Goal: Task Accomplishment & Management: Manage account settings

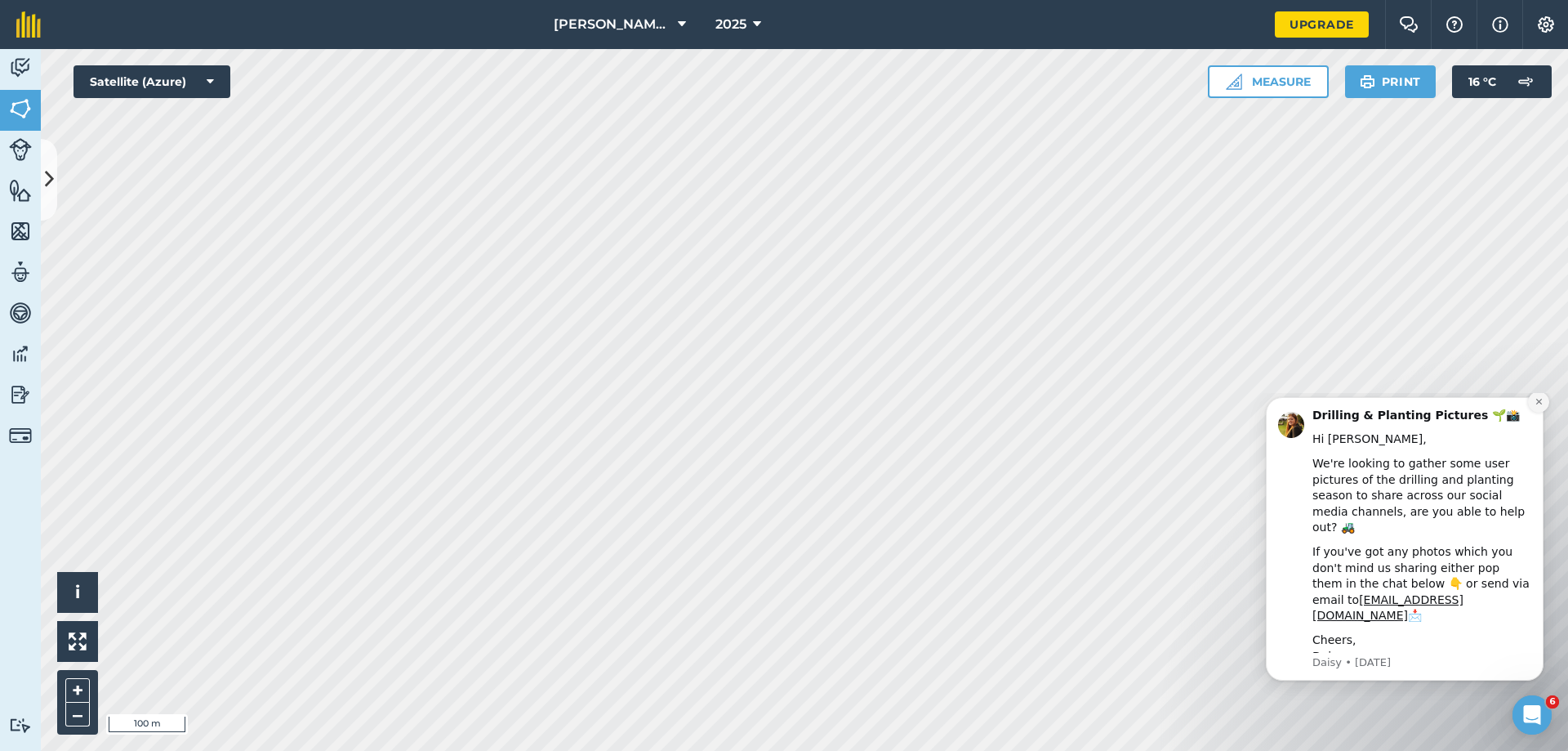
click at [1538, 406] on icon "Dismiss notification" at bounding box center [1538, 401] width 9 height 9
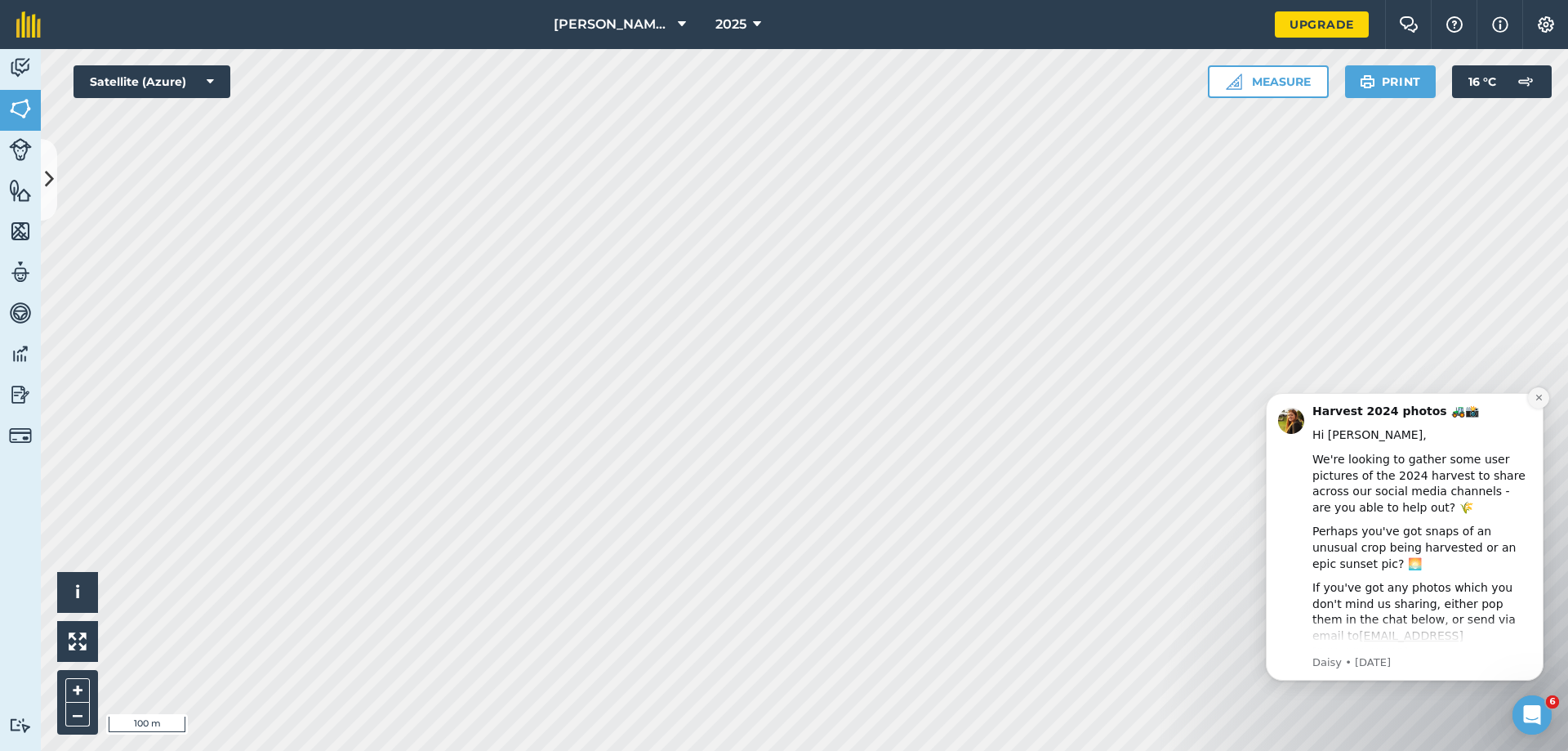
click at [1535, 399] on icon "Dismiss notification" at bounding box center [1538, 397] width 9 height 9
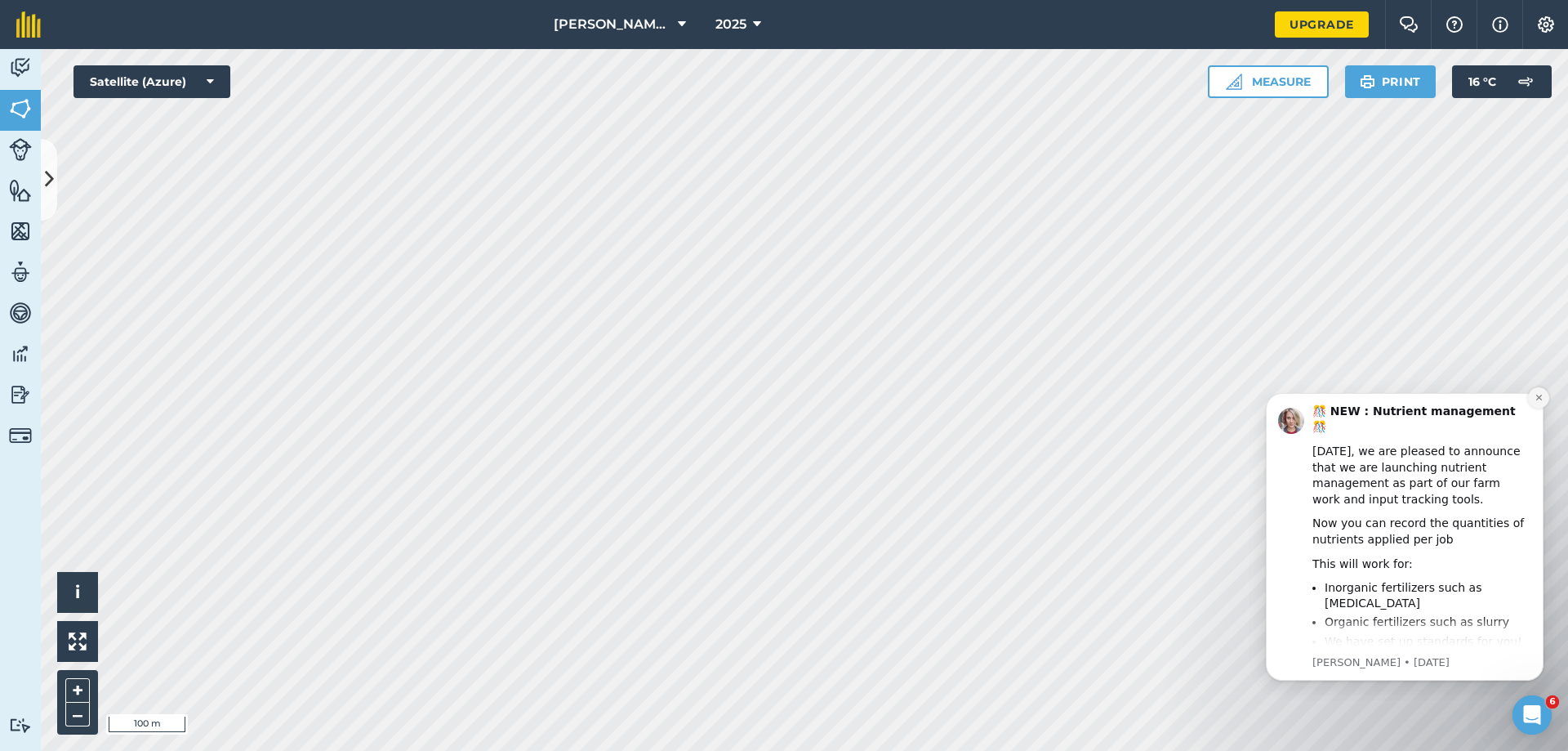
click at [1538, 399] on icon "Dismiss notification" at bounding box center [1538, 397] width 9 height 9
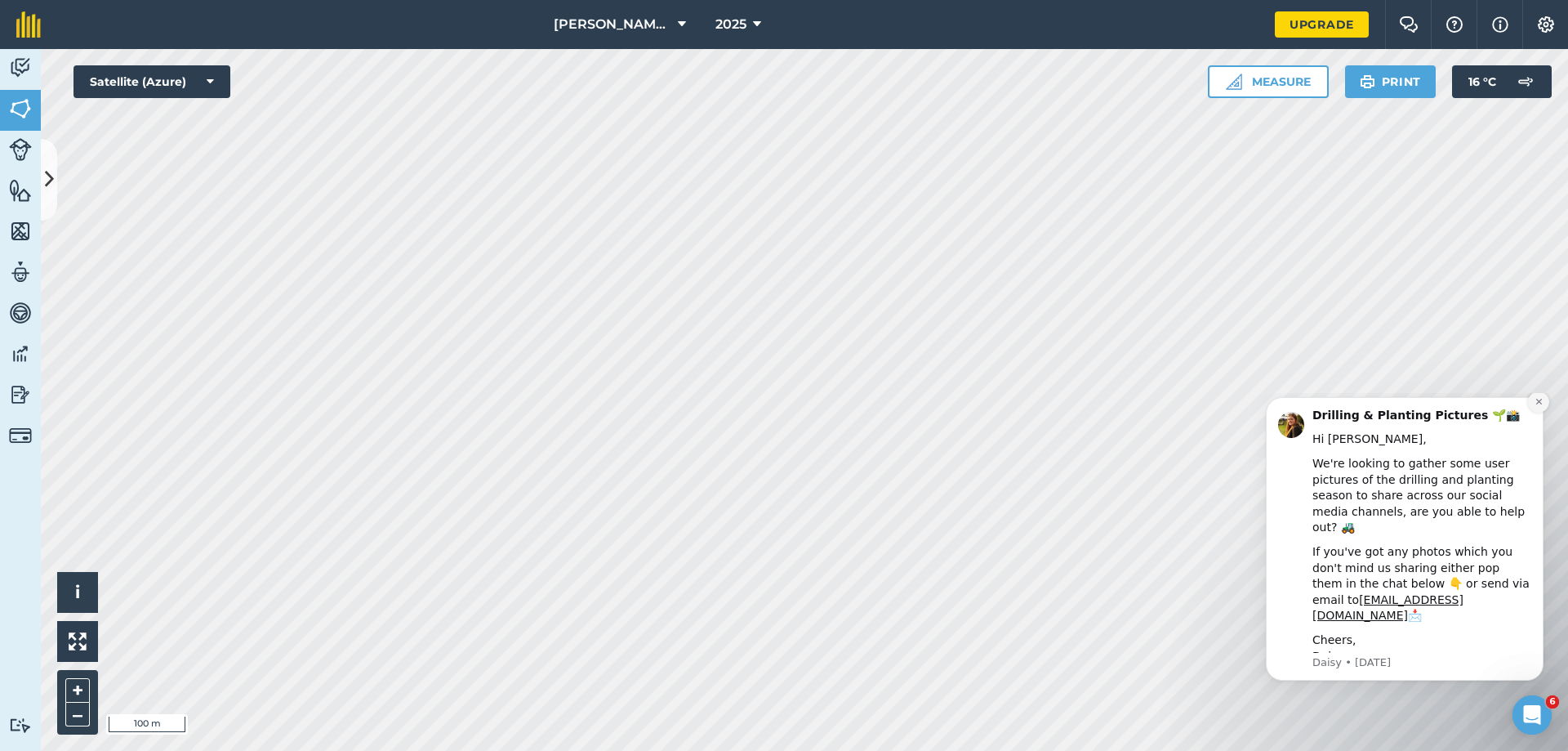
click at [1534, 406] on icon "Dismiss notification" at bounding box center [1538, 401] width 9 height 9
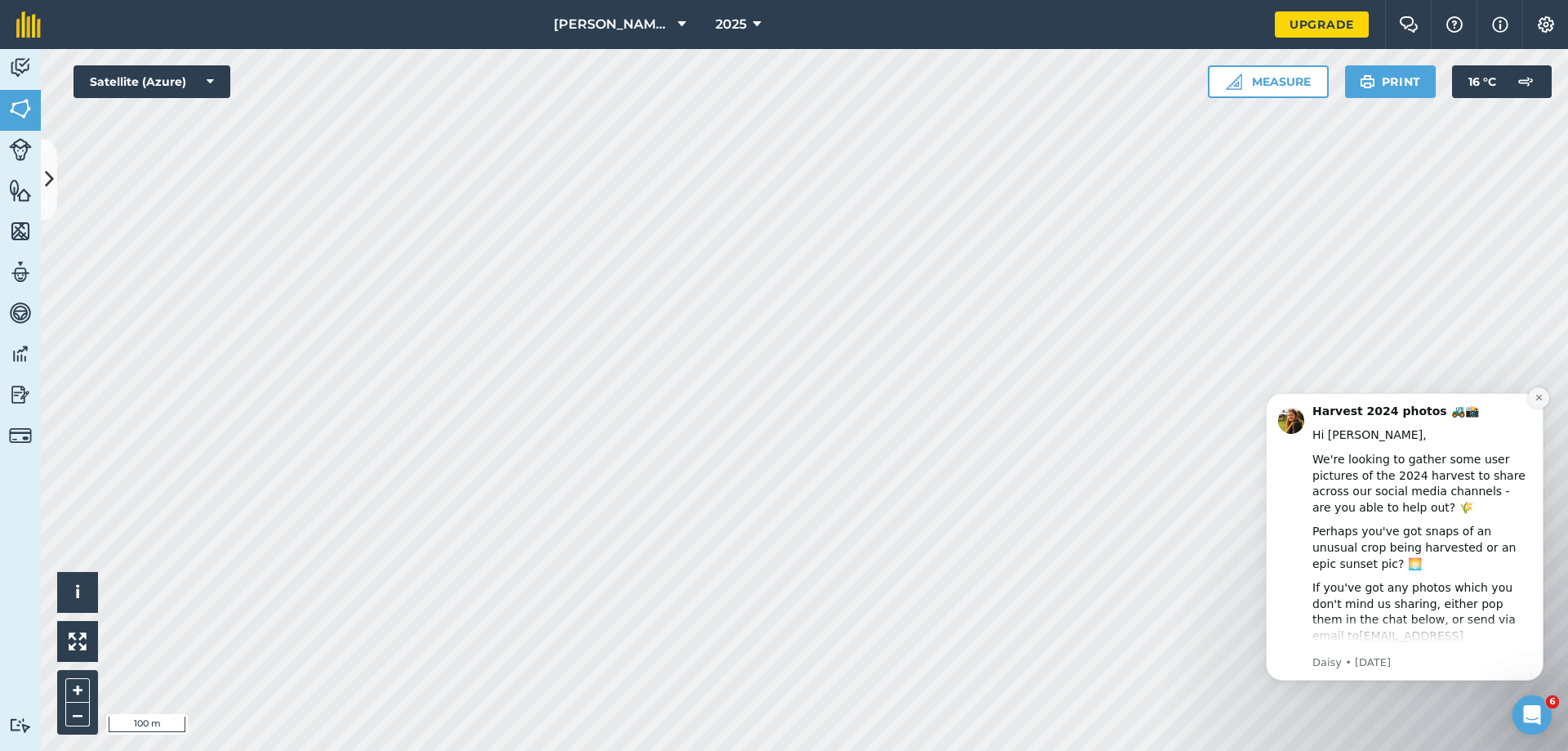
click at [1538, 397] on icon "Dismiss notification" at bounding box center [1538, 397] width 6 height 6
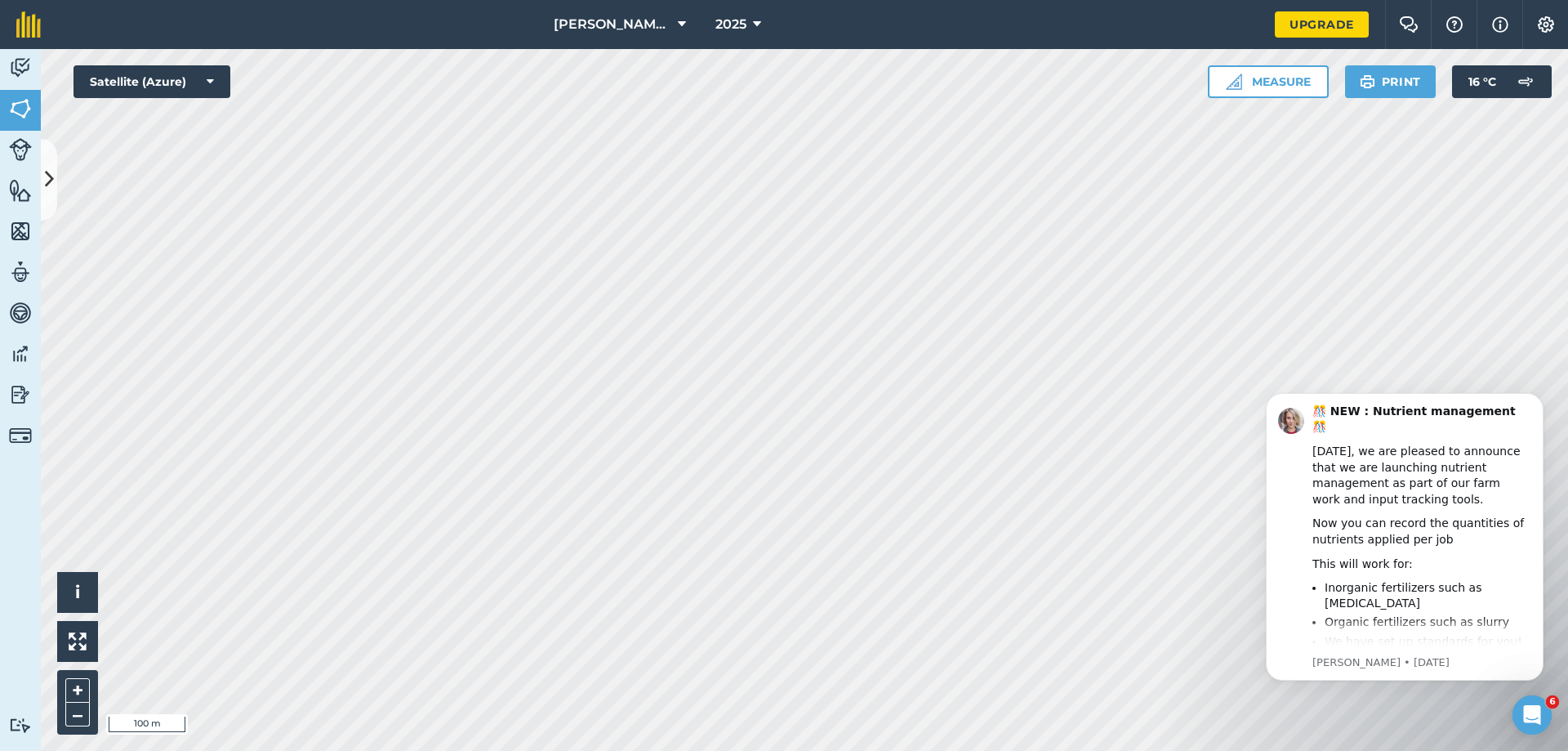
click at [1538, 397] on icon "Dismiss notification" at bounding box center [1538, 397] width 5 height 5
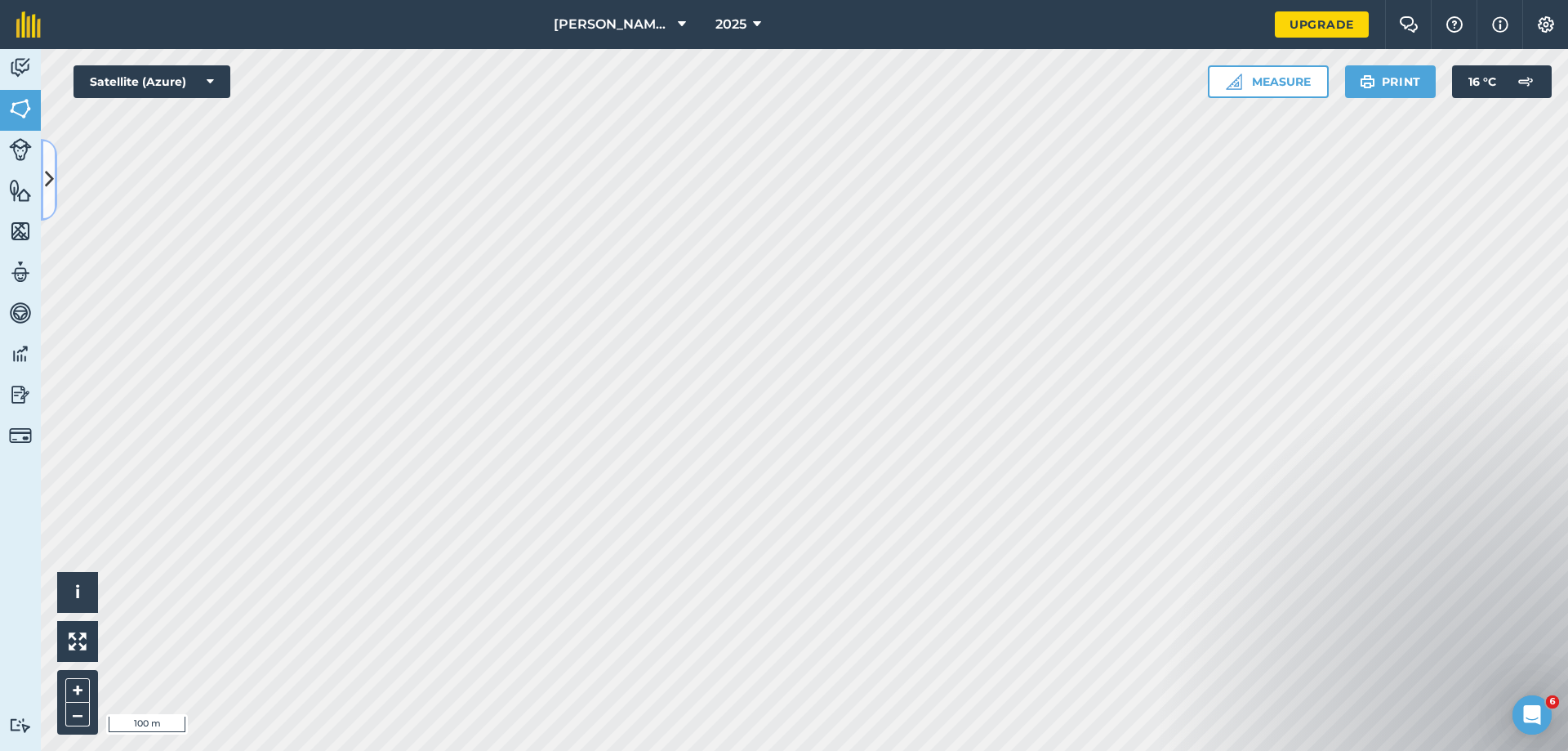
click at [45, 186] on icon at bounding box center [49, 179] width 9 height 28
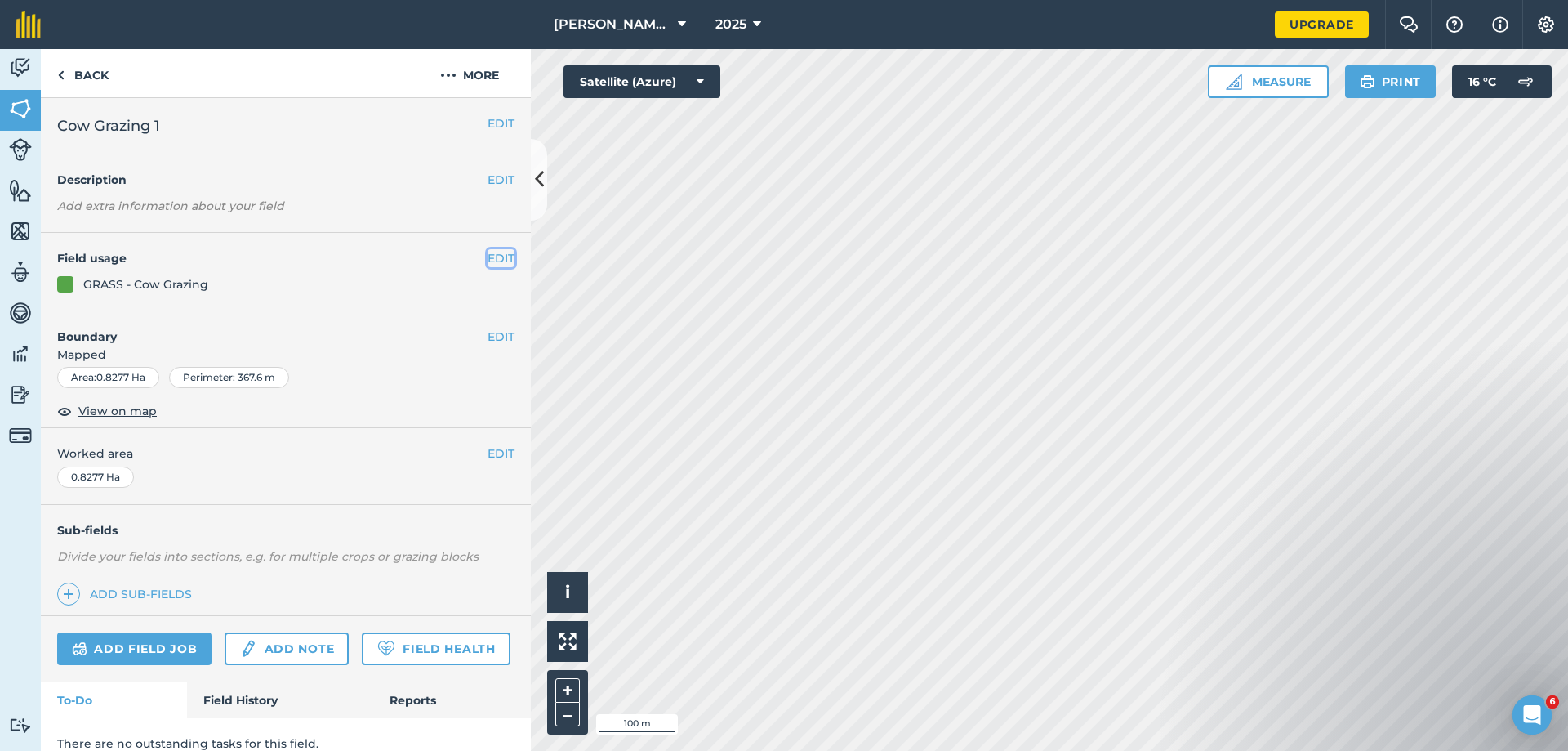
click at [488, 257] on button "EDIT" at bounding box center [501, 258] width 27 height 18
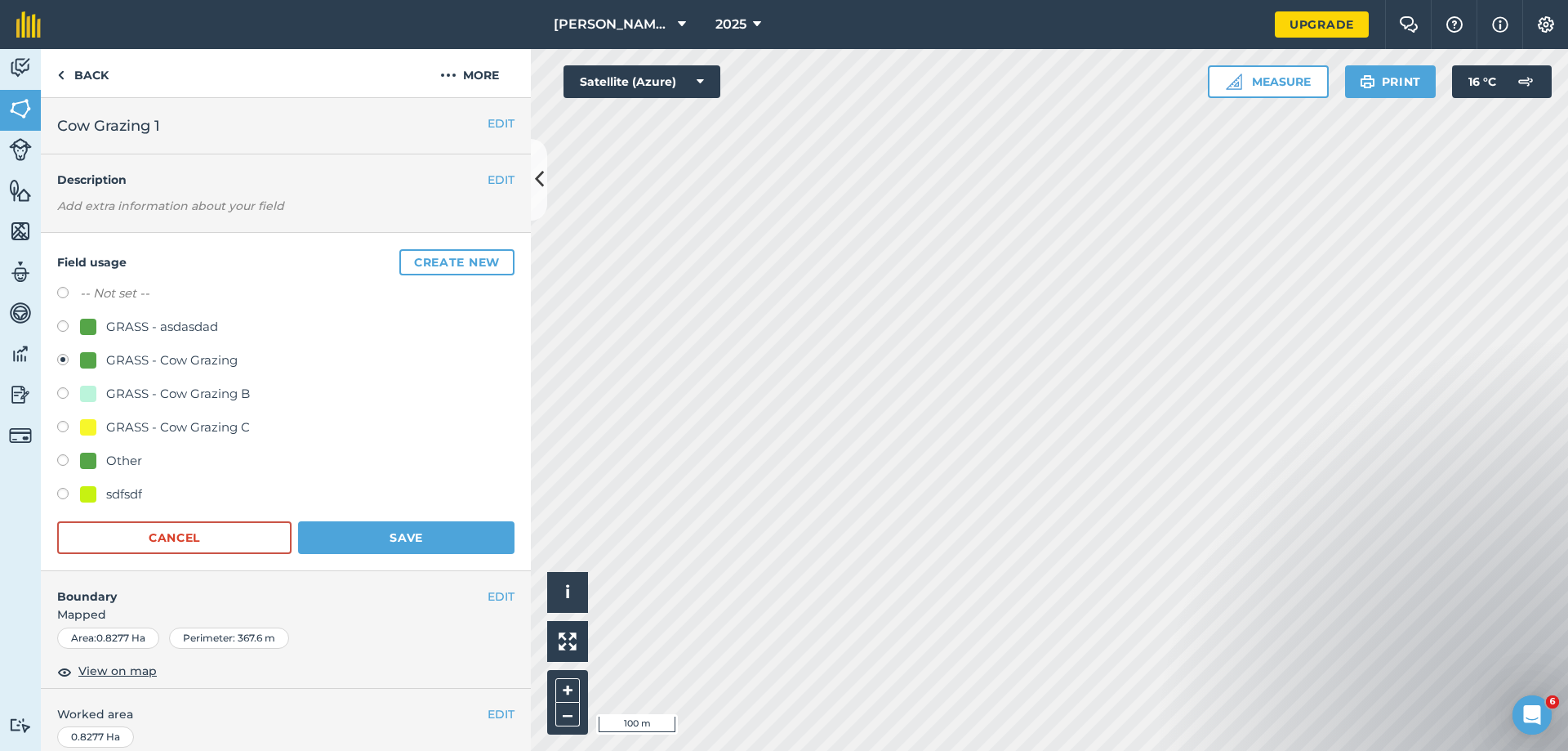
click at [65, 423] on label at bounding box center [67, 428] width 22 height 17
radio input "true"
radio input "false"
click at [382, 538] on button "Save" at bounding box center [406, 537] width 216 height 32
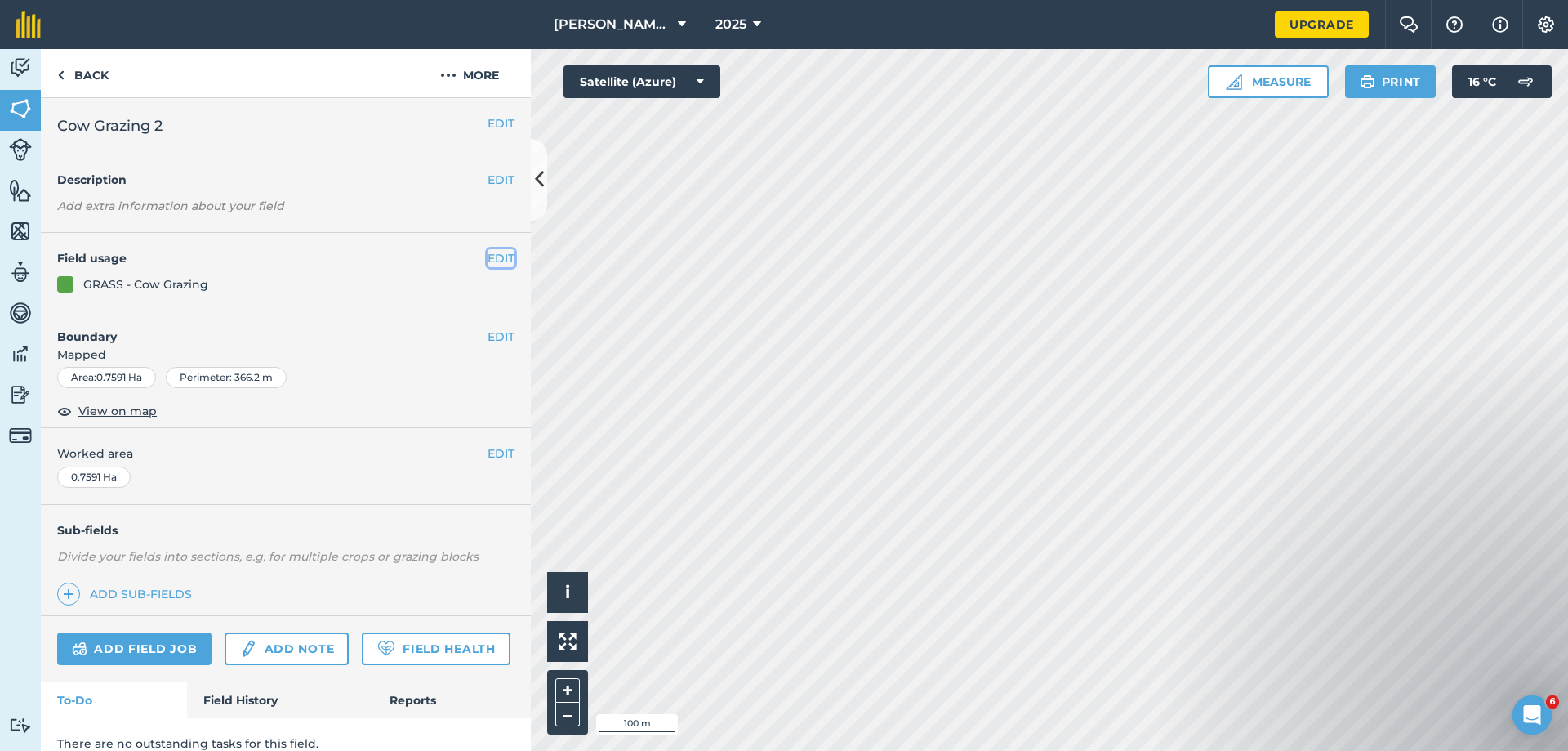
click at [493, 252] on button "EDIT" at bounding box center [501, 258] width 27 height 18
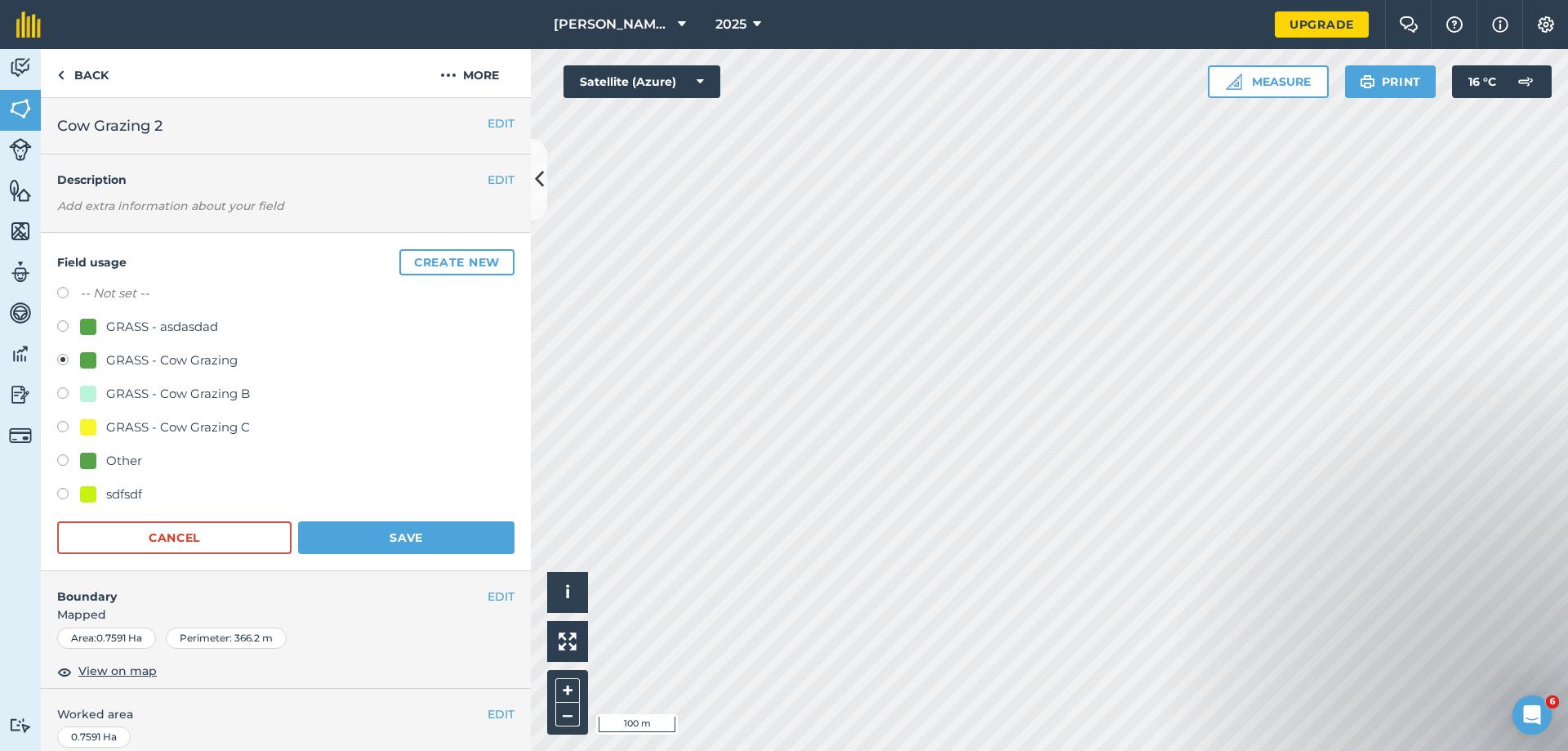
click at [126, 428] on div "GRASS - Cow Grazing C" at bounding box center [178, 427] width 144 height 20
radio input "true"
radio input "false"
click at [417, 531] on button "Save" at bounding box center [406, 537] width 216 height 32
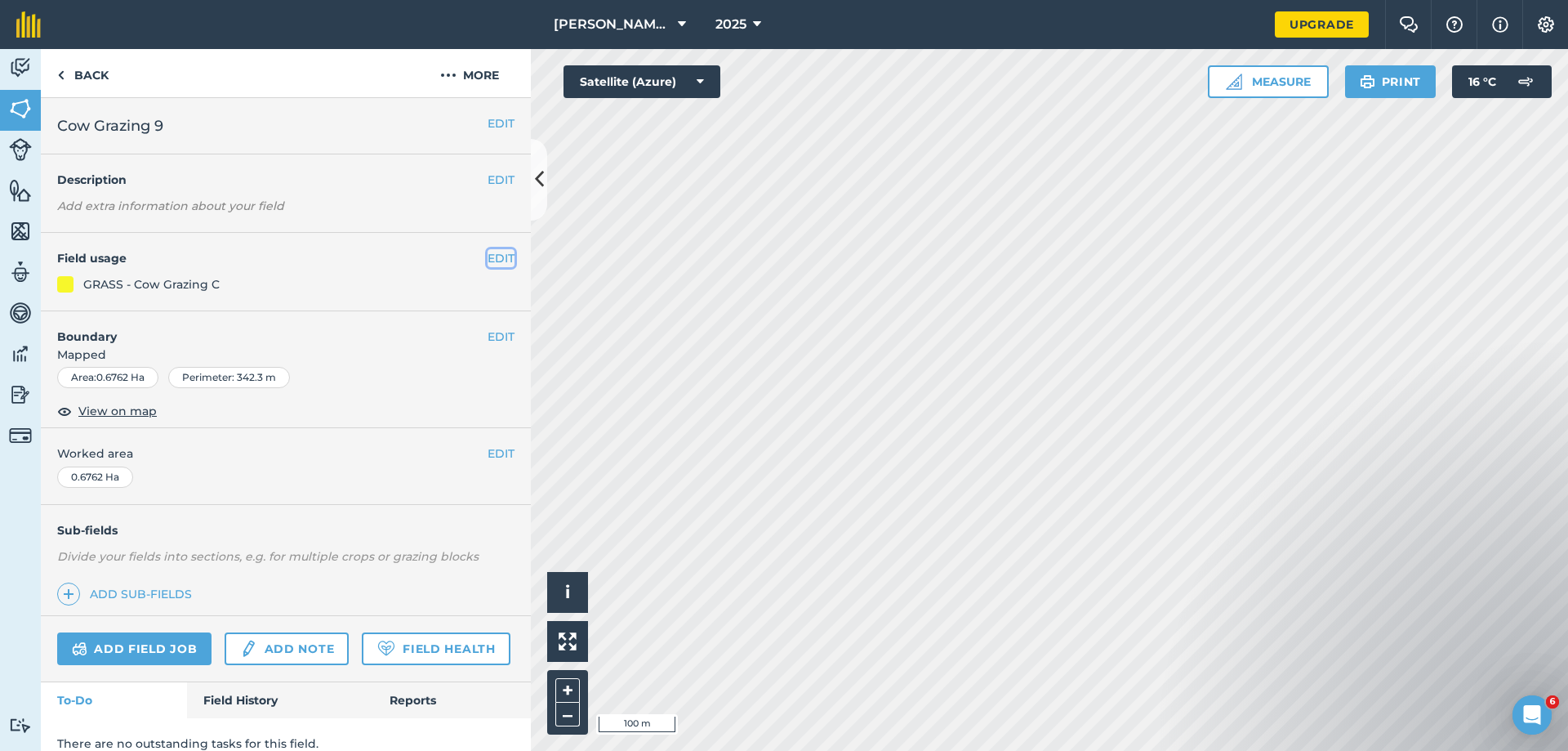
click at [488, 256] on button "EDIT" at bounding box center [501, 258] width 27 height 18
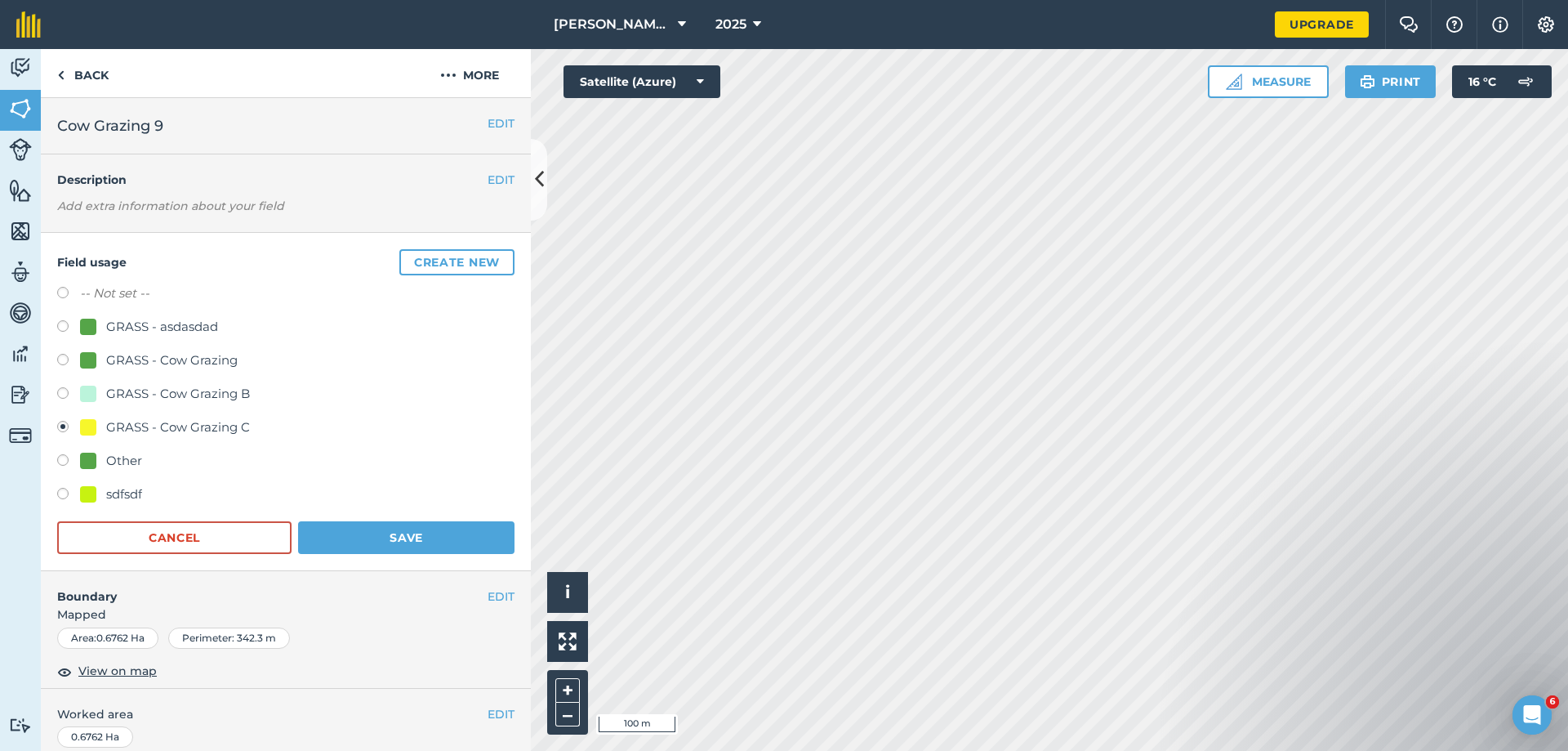
click at [62, 328] on label at bounding box center [67, 328] width 22 height 17
radio input "true"
radio input "false"
click at [454, 530] on button "Save" at bounding box center [406, 537] width 216 height 32
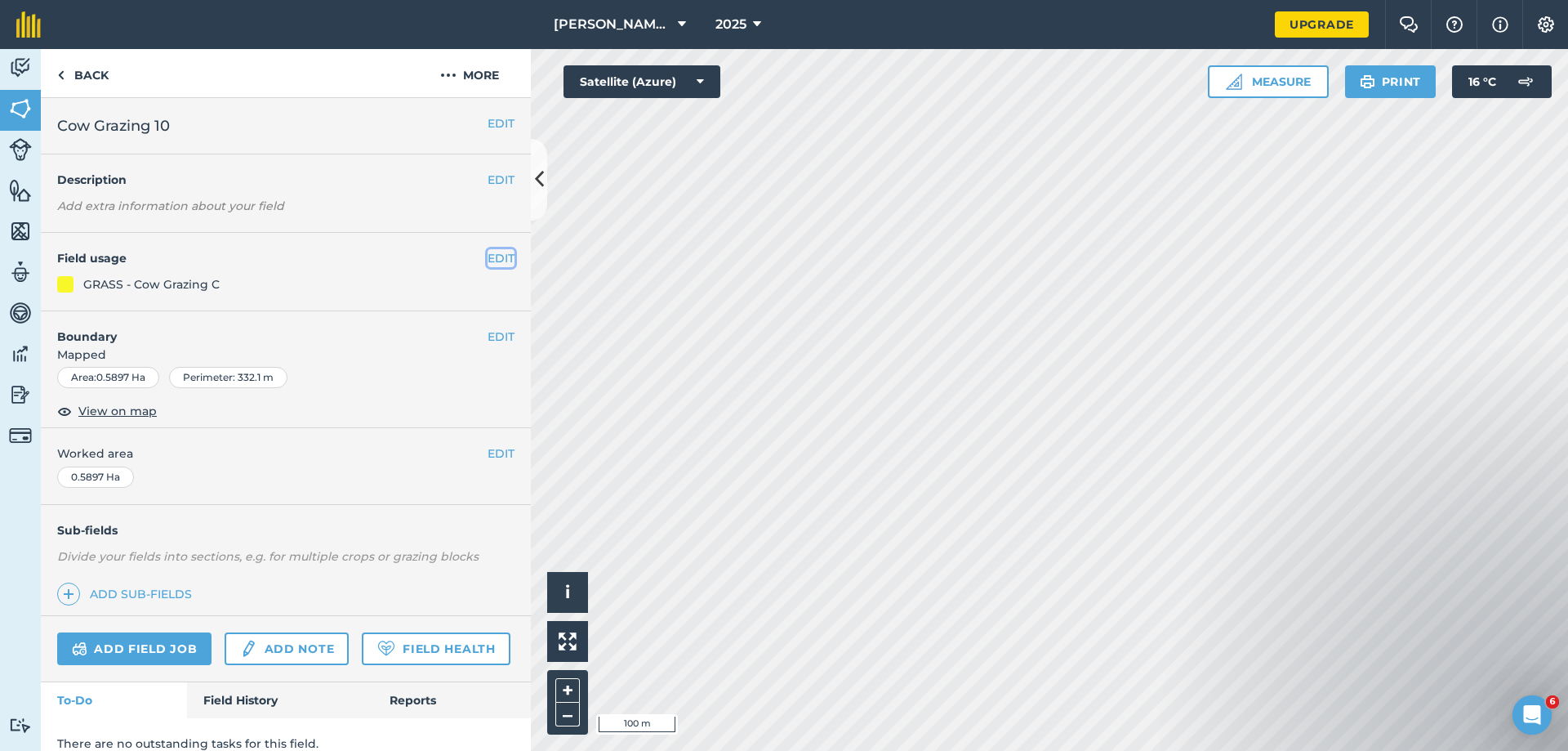
click at [488, 251] on button "EDIT" at bounding box center [501, 258] width 27 height 18
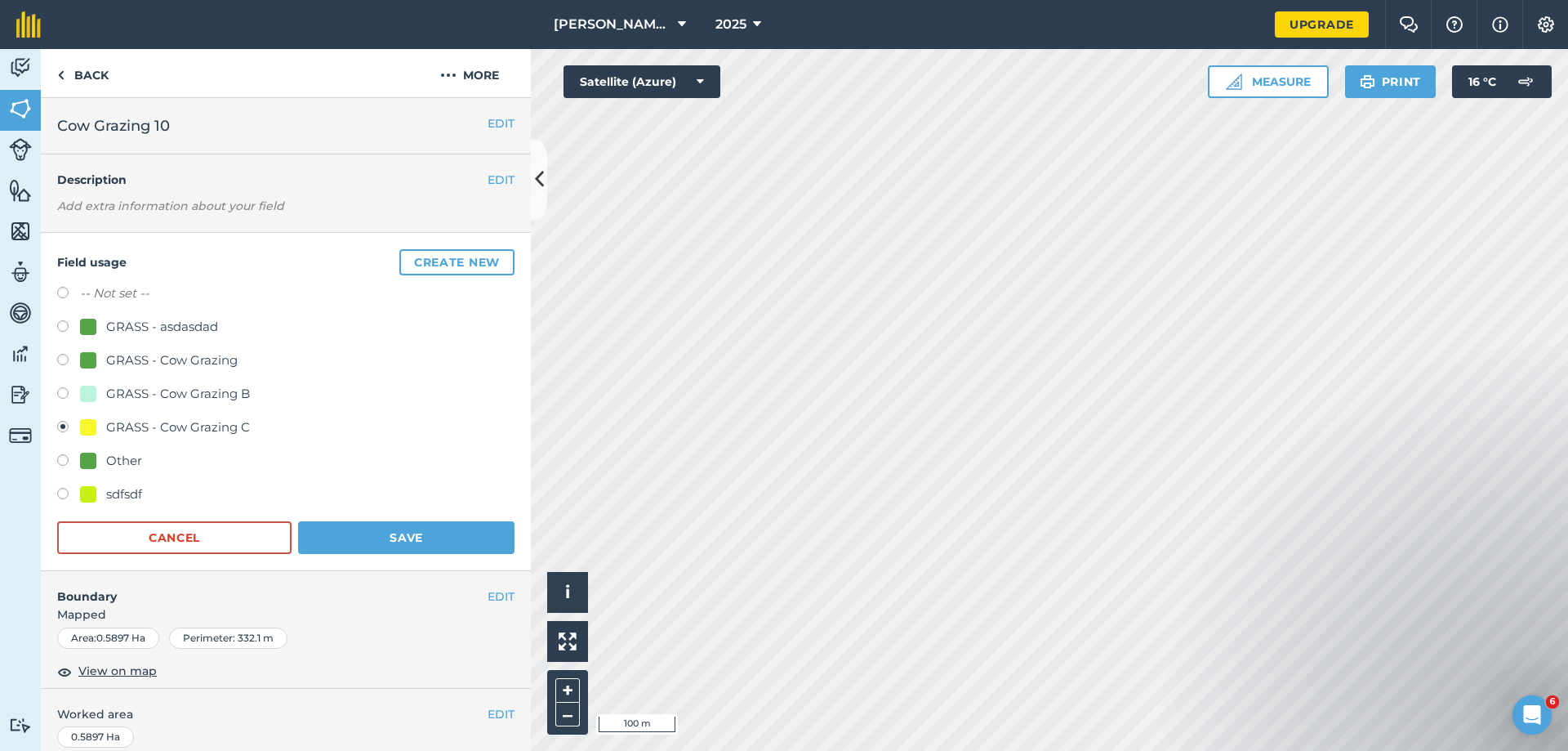
click at [144, 361] on div "GRASS - Cow Grazing" at bounding box center [172, 360] width 131 height 20
radio input "true"
radio input "false"
click at [359, 539] on button "Save" at bounding box center [406, 537] width 216 height 32
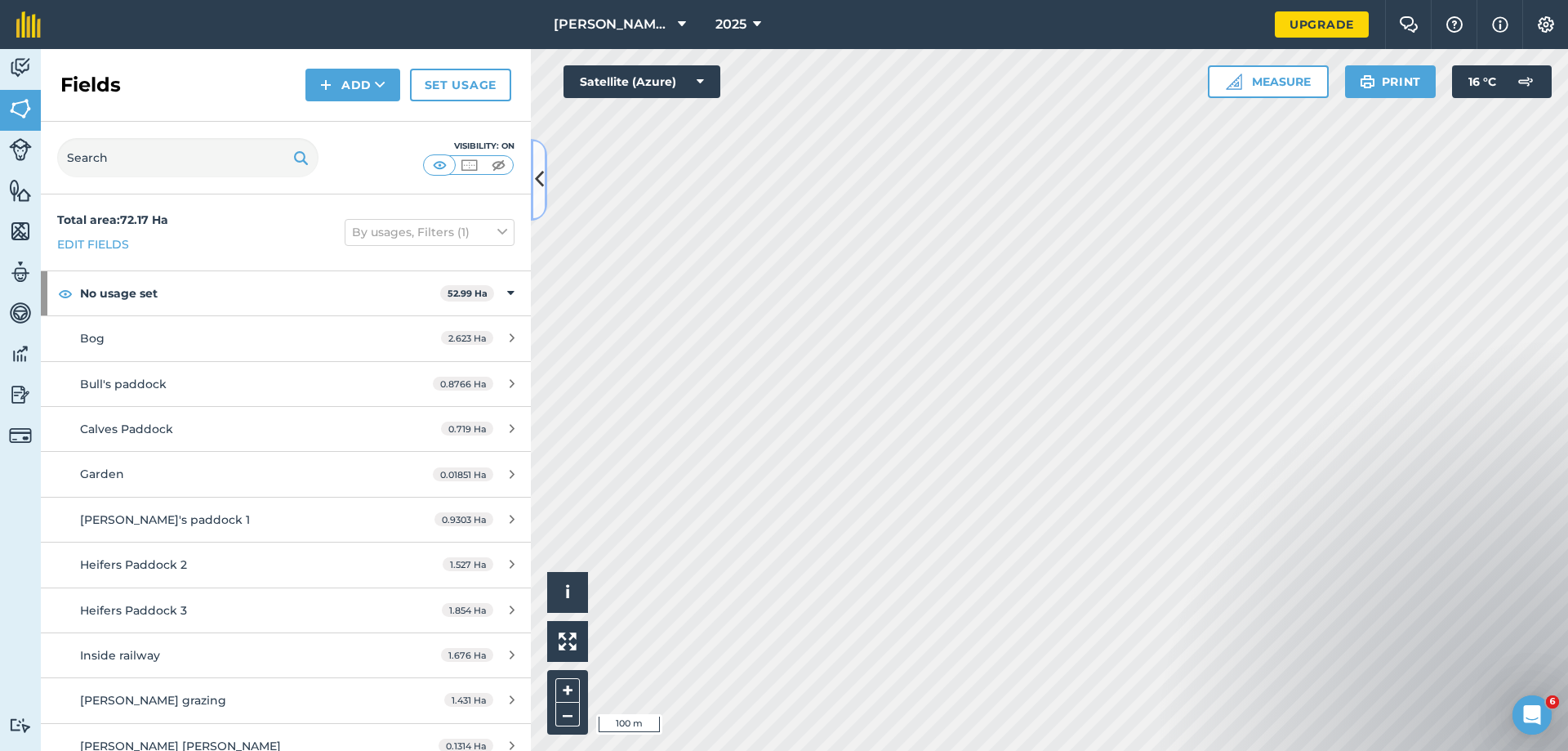
click at [542, 182] on icon at bounding box center [539, 179] width 9 height 28
